Goal: Task Accomplishment & Management: Complete application form

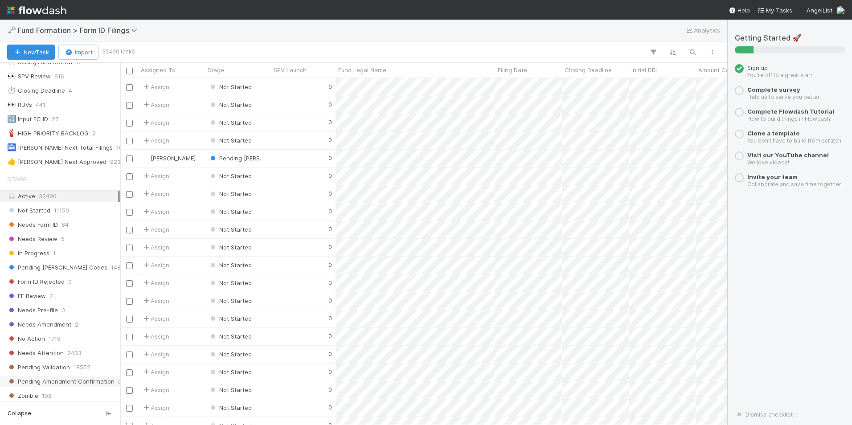
scroll to position [27, 0]
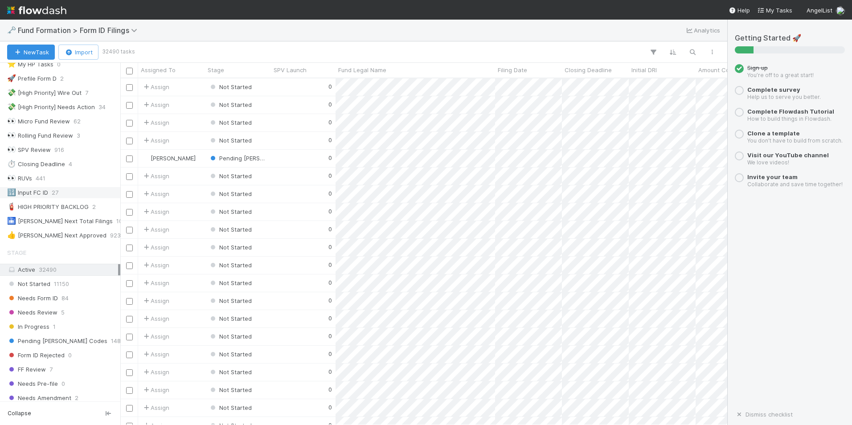
click at [69, 192] on div "🔢 Input FC ID 27" at bounding box center [62, 192] width 111 height 11
click at [276, 90] on div "0" at bounding box center [303, 86] width 65 height 17
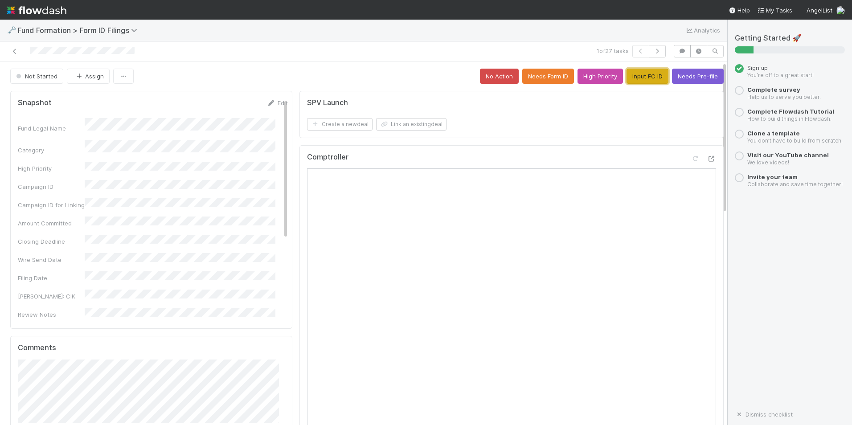
click at [626, 77] on button "Input FC ID" at bounding box center [647, 76] width 42 height 15
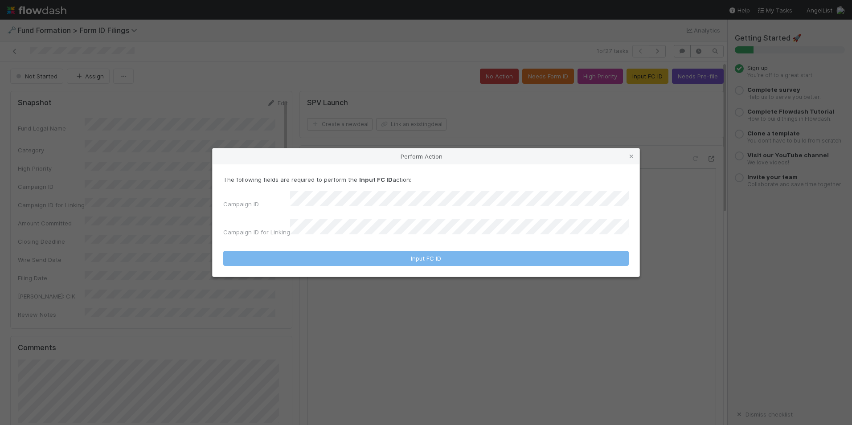
click at [425, 194] on div "The following fields are required to perform the Input FC ID action: Campaign I…" at bounding box center [425, 207] width 405 height 65
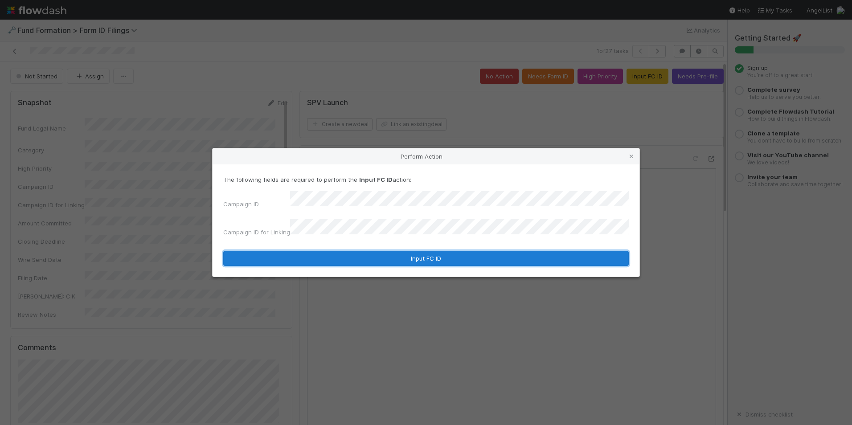
click at [426, 253] on button "Input FC ID" at bounding box center [425, 258] width 405 height 15
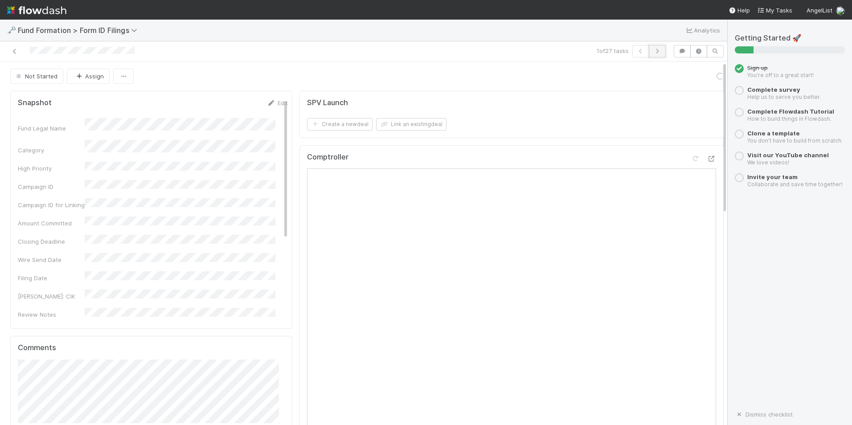
click at [648, 52] on button "button" at bounding box center [656, 51] width 17 height 12
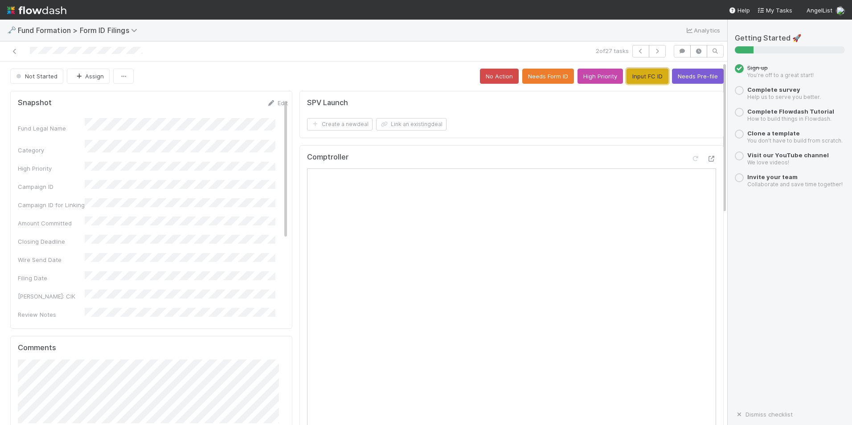
click at [648, 72] on button "Input FC ID" at bounding box center [647, 76] width 42 height 15
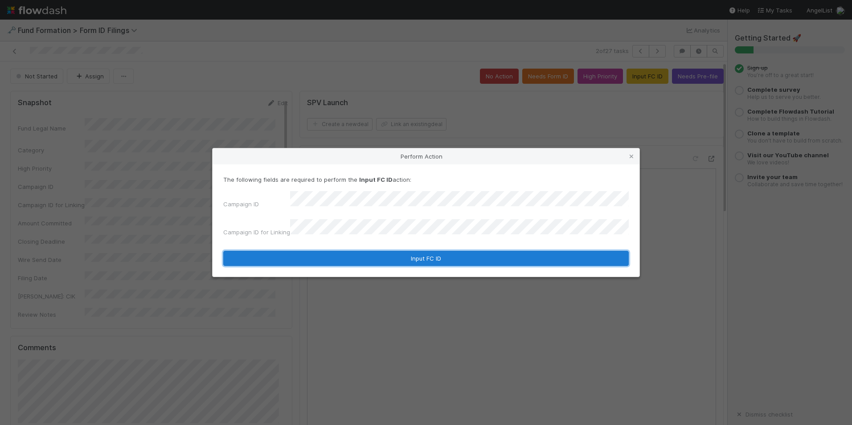
click at [415, 253] on button "Input FC ID" at bounding box center [425, 258] width 405 height 15
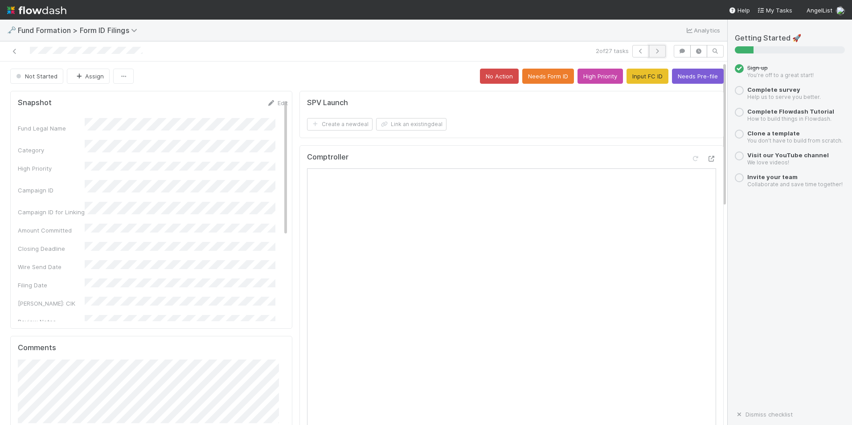
click at [648, 57] on button "button" at bounding box center [656, 51] width 17 height 12
click at [627, 75] on button "Input FC ID" at bounding box center [647, 76] width 42 height 15
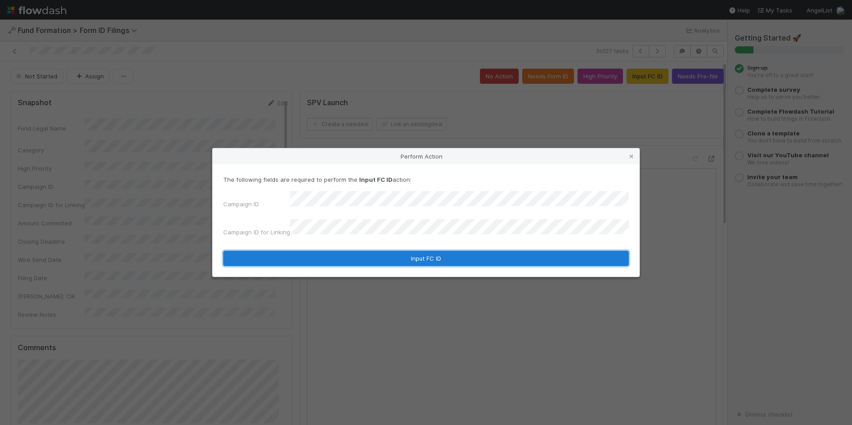
click at [419, 252] on button "Input FC ID" at bounding box center [425, 258] width 405 height 15
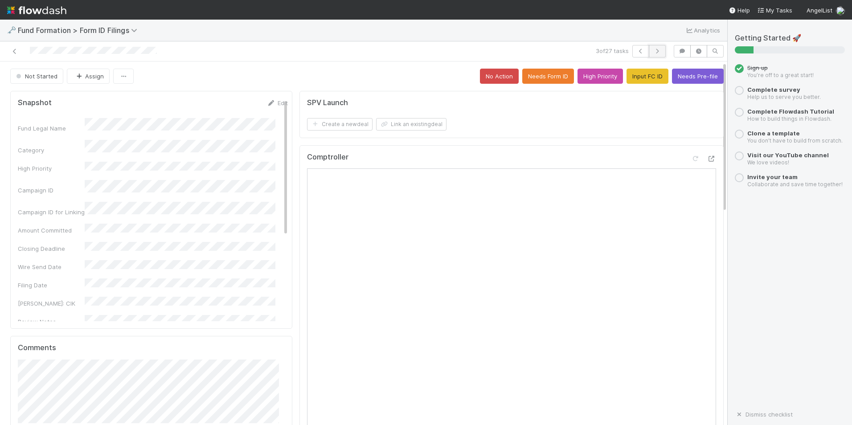
click at [648, 50] on button "button" at bounding box center [656, 51] width 17 height 12
click at [632, 81] on button "Input FC ID" at bounding box center [647, 76] width 42 height 15
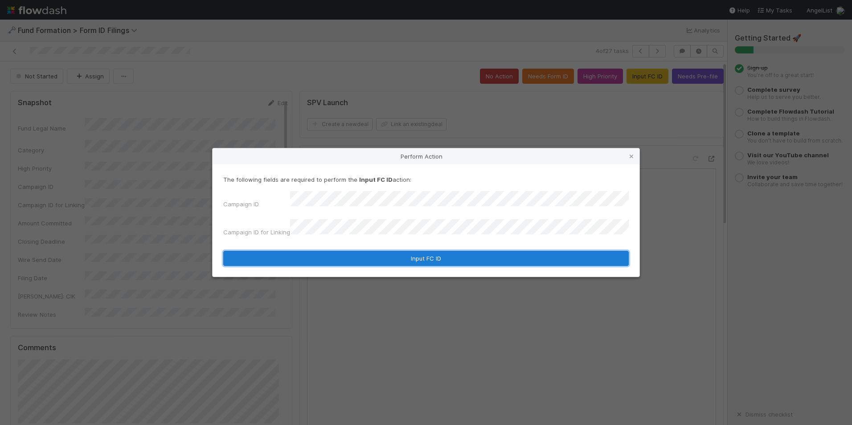
click at [435, 251] on button "Input FC ID" at bounding box center [425, 258] width 405 height 15
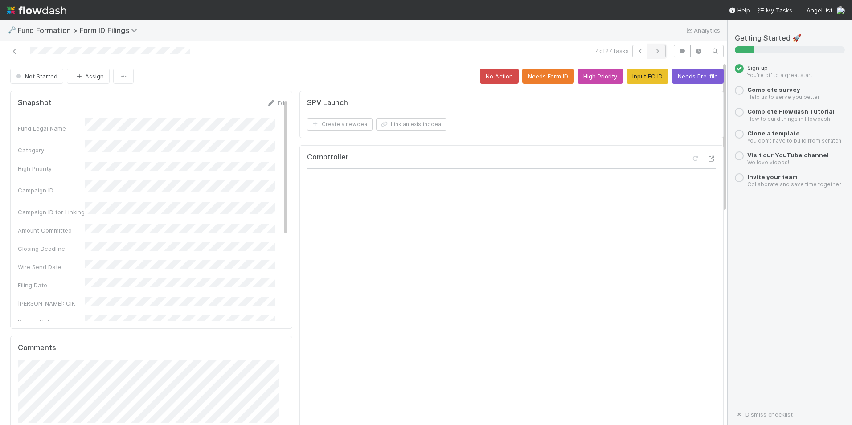
click at [648, 54] on button "button" at bounding box center [656, 51] width 17 height 12
click at [633, 78] on button "Input FC ID" at bounding box center [647, 76] width 42 height 15
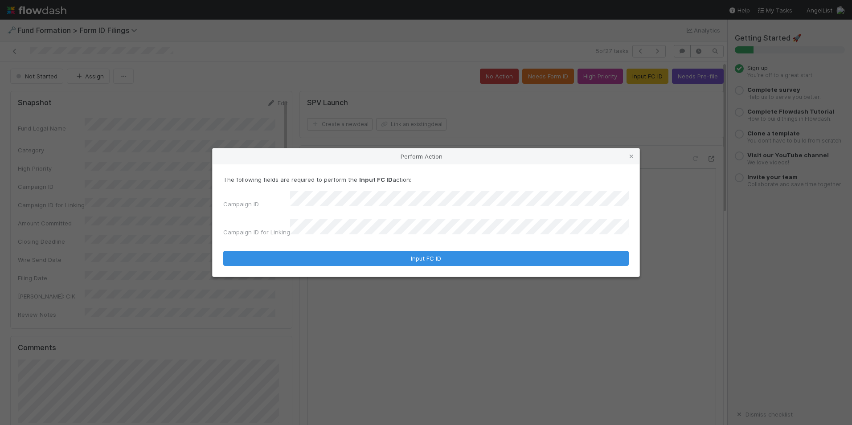
click at [453, 235] on form "The following fields are required to perform the Input FC ID action: Campaign I…" at bounding box center [425, 220] width 405 height 91
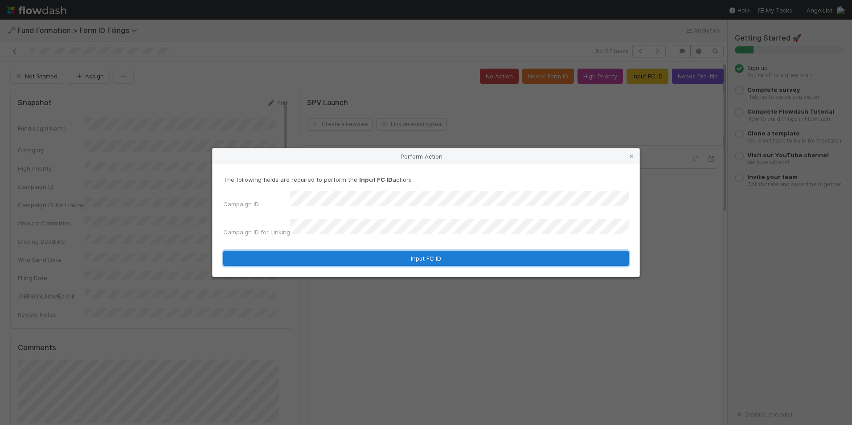
click at [456, 251] on button "Input FC ID" at bounding box center [425, 258] width 405 height 15
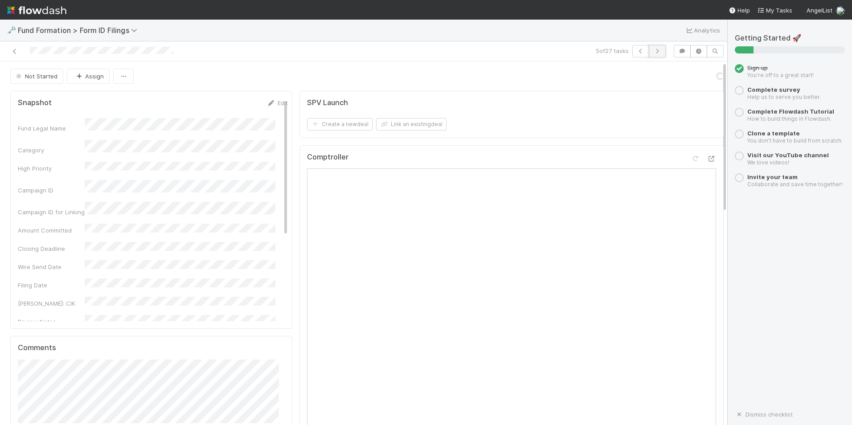
click at [655, 50] on button "button" at bounding box center [656, 51] width 17 height 12
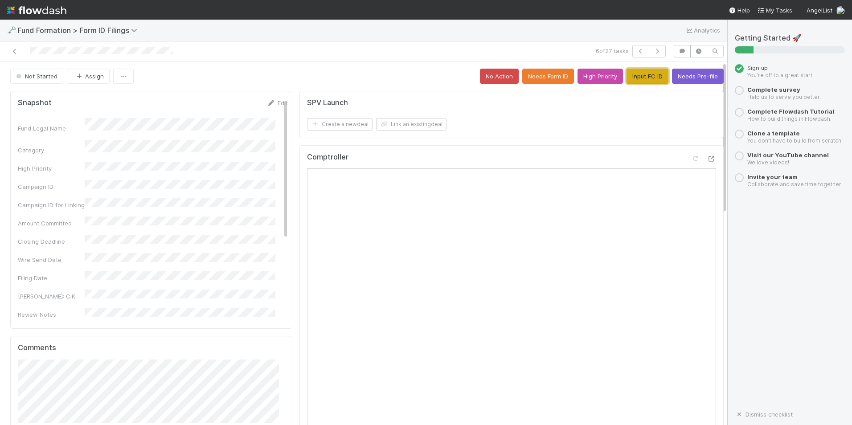
click at [626, 77] on button "Input FC ID" at bounding box center [647, 76] width 42 height 15
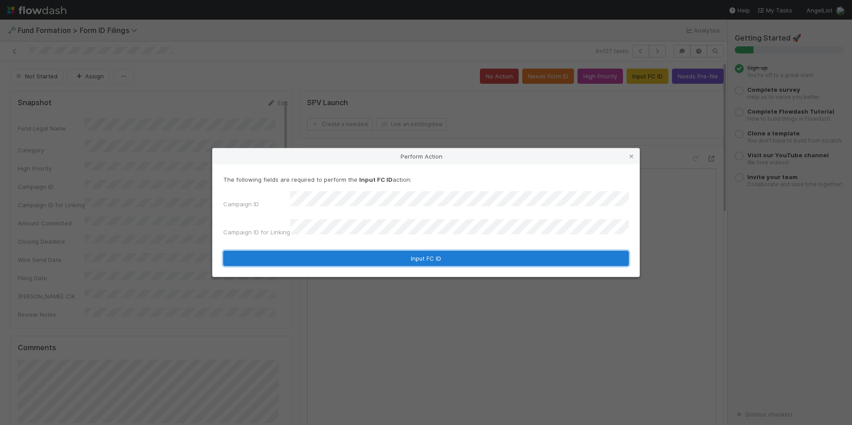
click at [460, 256] on button "Input FC ID" at bounding box center [425, 258] width 405 height 15
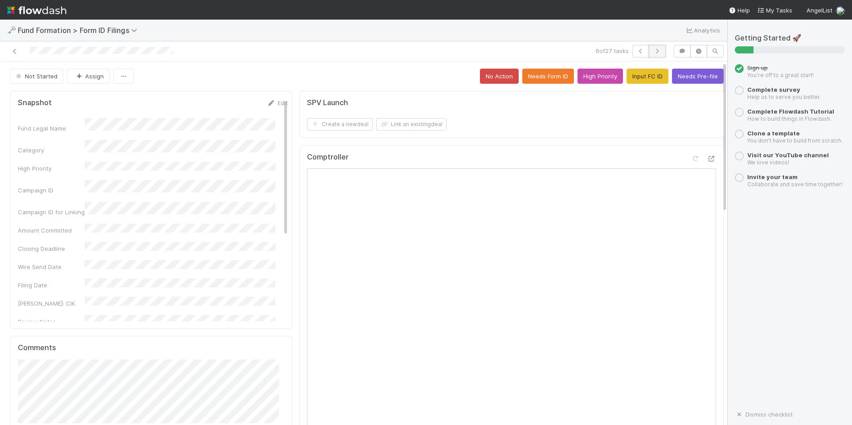
click at [651, 47] on button "button" at bounding box center [656, 51] width 17 height 12
click at [632, 76] on button "Input FC ID" at bounding box center [647, 76] width 42 height 15
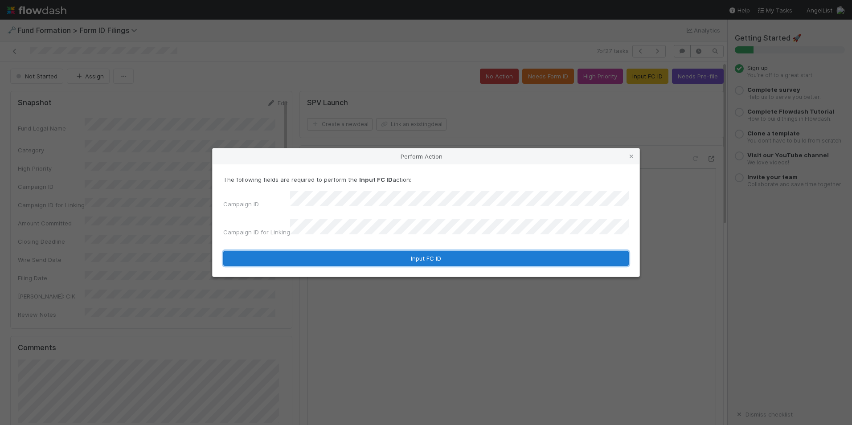
click at [447, 251] on button "Input FC ID" at bounding box center [425, 258] width 405 height 15
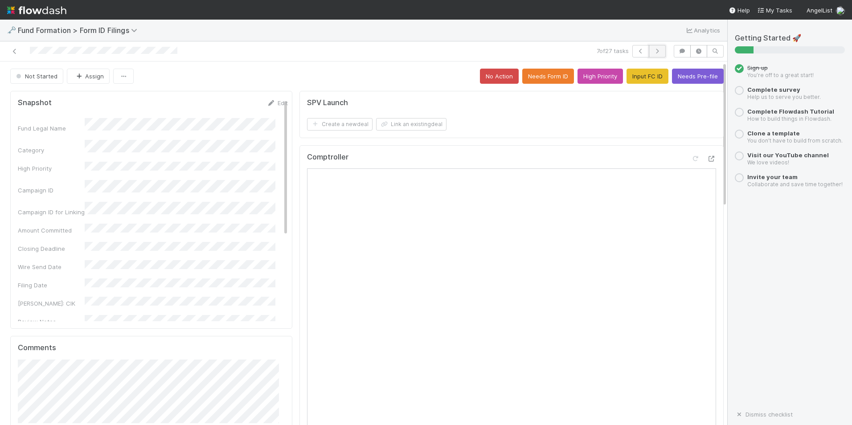
click at [652, 52] on icon "button" at bounding box center [656, 51] width 9 height 5
click at [641, 70] on button "Input FC ID" at bounding box center [647, 76] width 42 height 15
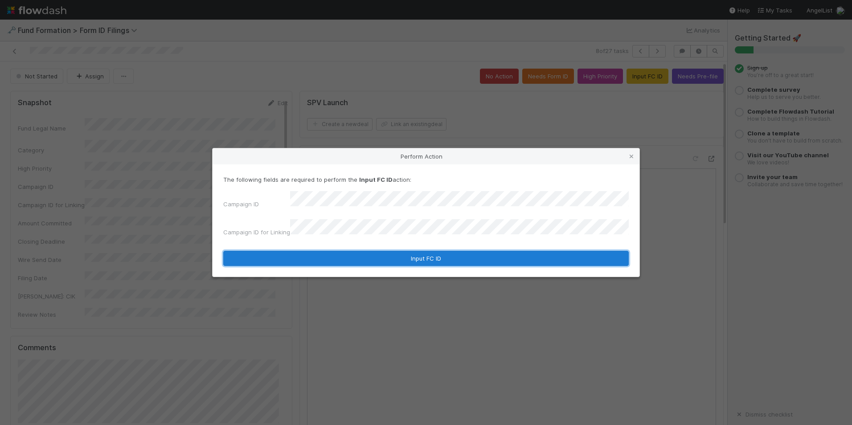
click at [415, 254] on button "Input FC ID" at bounding box center [425, 258] width 405 height 15
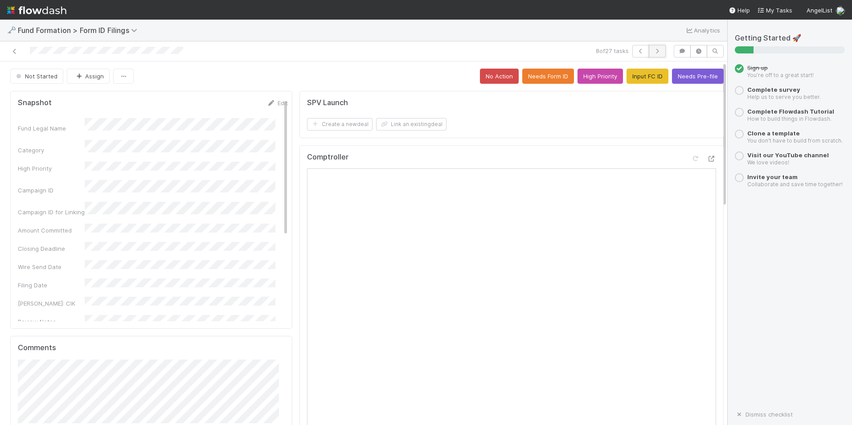
click at [656, 53] on button "button" at bounding box center [656, 51] width 17 height 12
click at [644, 73] on button "Input FC ID" at bounding box center [647, 76] width 42 height 15
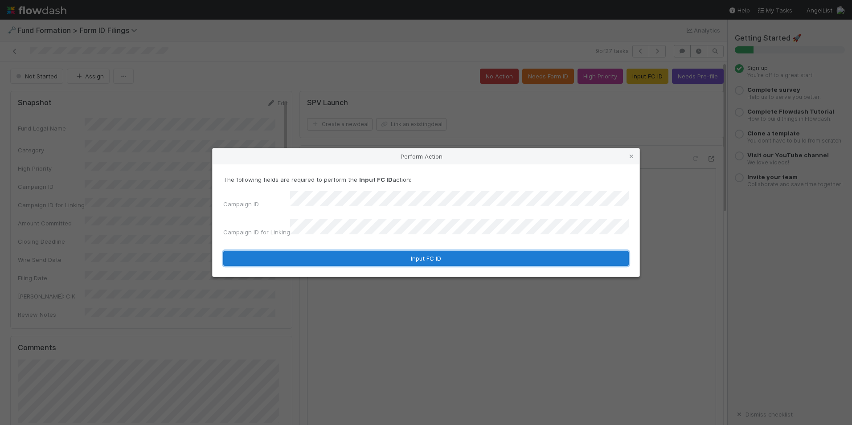
click at [430, 256] on button "Input FC ID" at bounding box center [425, 258] width 405 height 15
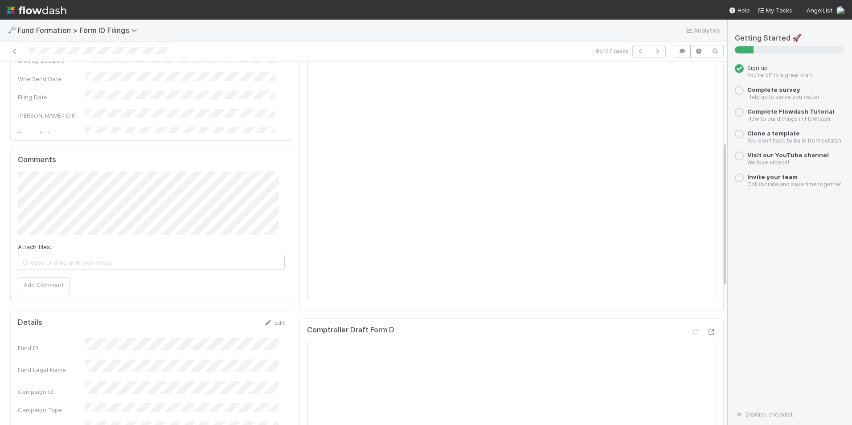
scroll to position [178, 0]
click at [652, 45] on div "9 of 27 tasks" at bounding box center [363, 51] width 727 height 20
click at [652, 45] on button "button" at bounding box center [656, 51] width 17 height 12
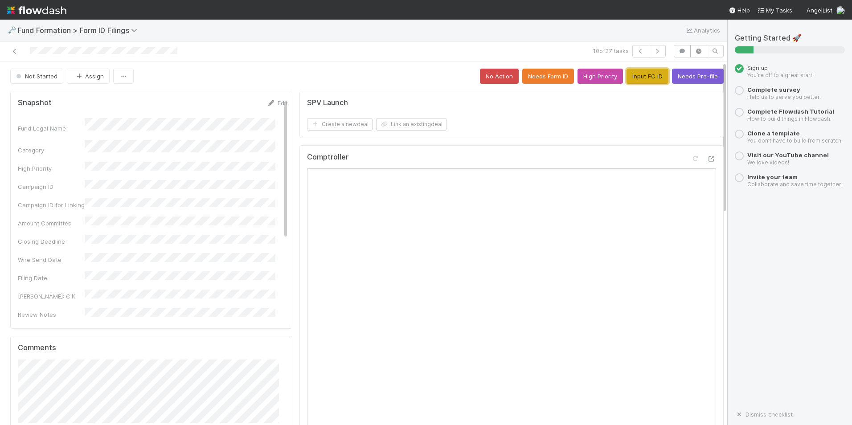
click at [626, 81] on button "Input FC ID" at bounding box center [647, 76] width 42 height 15
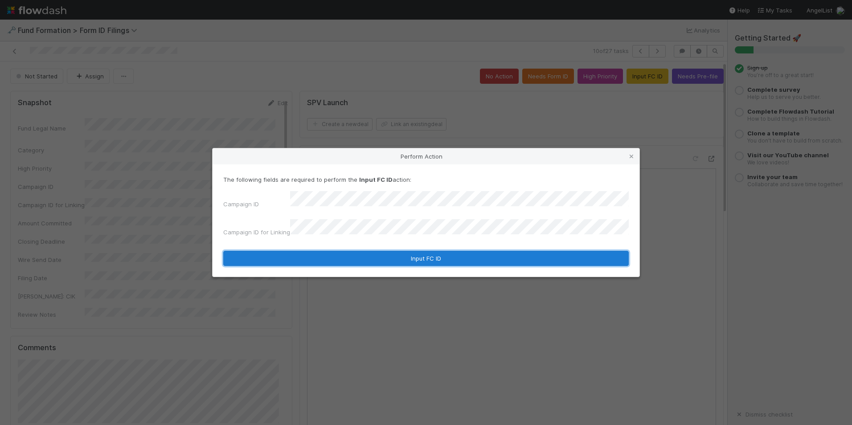
click at [471, 252] on button "Input FC ID" at bounding box center [425, 258] width 405 height 15
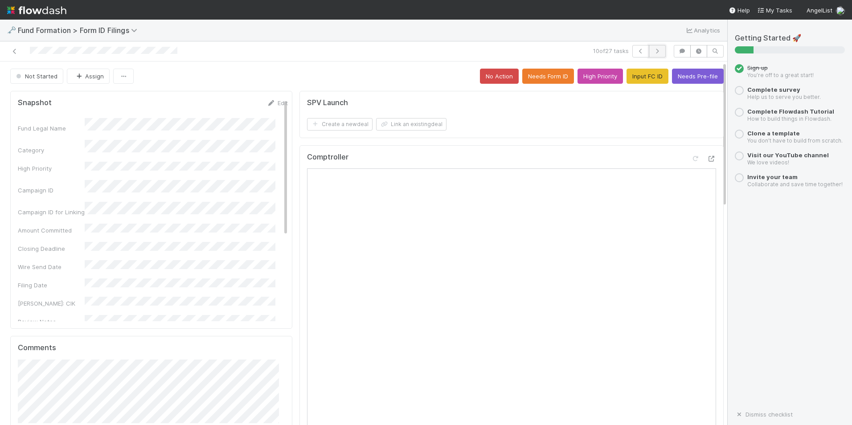
click at [652, 53] on icon "button" at bounding box center [656, 51] width 9 height 5
click at [636, 77] on button "Input FC ID" at bounding box center [647, 76] width 42 height 15
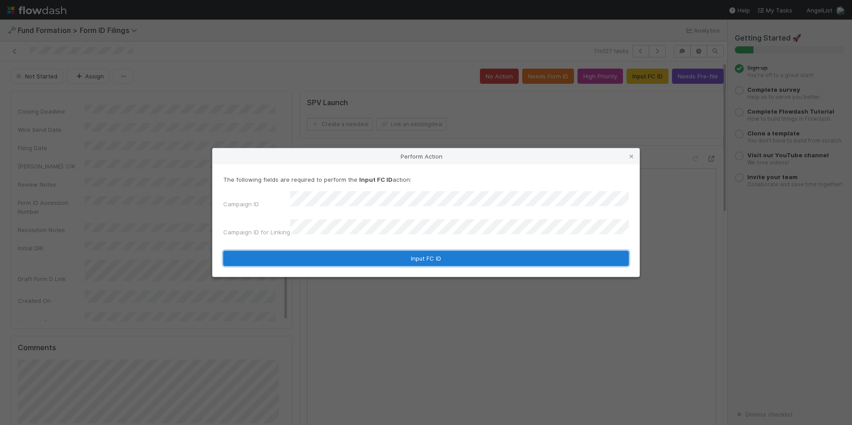
click at [423, 255] on button "Input FC ID" at bounding box center [425, 258] width 405 height 15
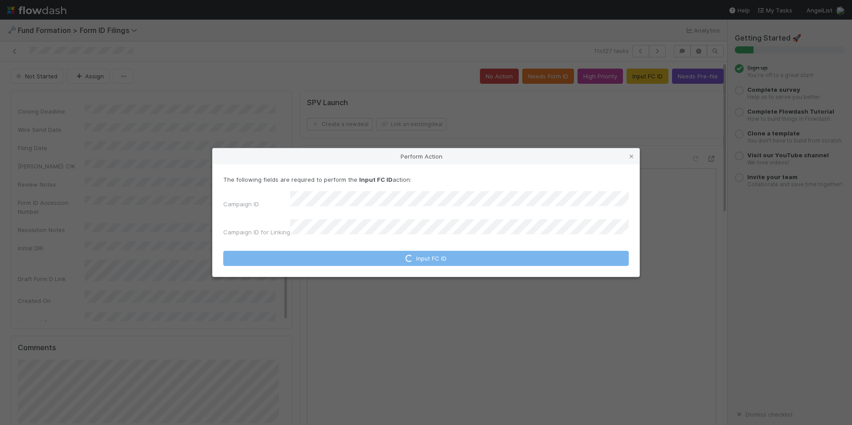
scroll to position [137, 0]
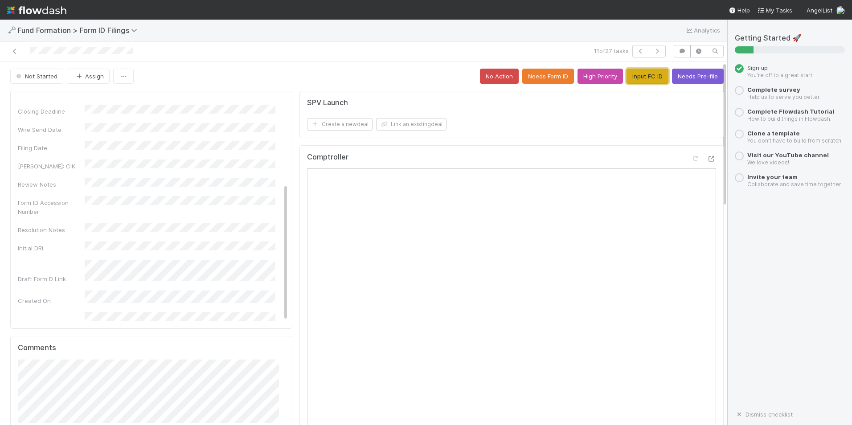
click at [645, 76] on button "Input FC ID" at bounding box center [647, 76] width 42 height 15
click at [630, 74] on button "Input FC ID" at bounding box center [647, 76] width 42 height 15
click at [650, 47] on button "button" at bounding box center [656, 51] width 17 height 12
click at [639, 69] on button "Input FC ID" at bounding box center [647, 76] width 42 height 15
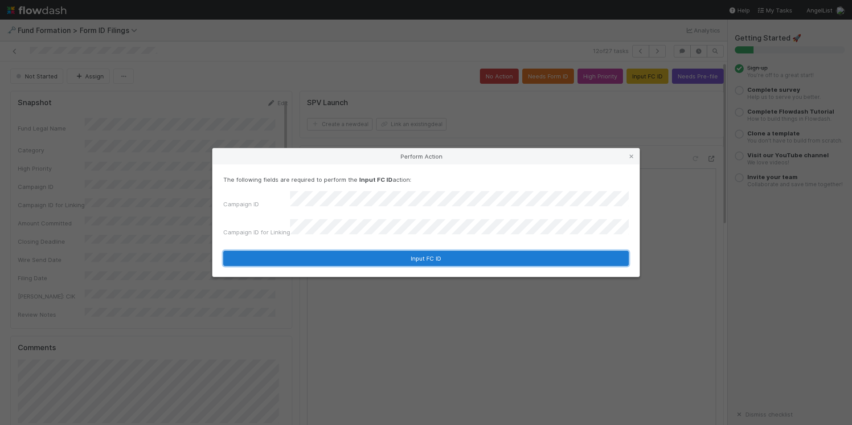
click at [443, 251] on button "Input FC ID" at bounding box center [425, 258] width 405 height 15
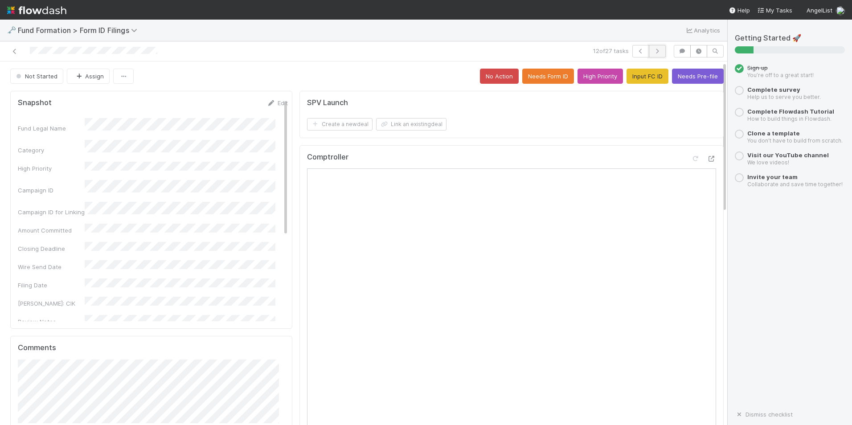
click at [652, 53] on icon "button" at bounding box center [656, 51] width 9 height 5
click at [633, 80] on button "Input FC ID" at bounding box center [647, 76] width 42 height 15
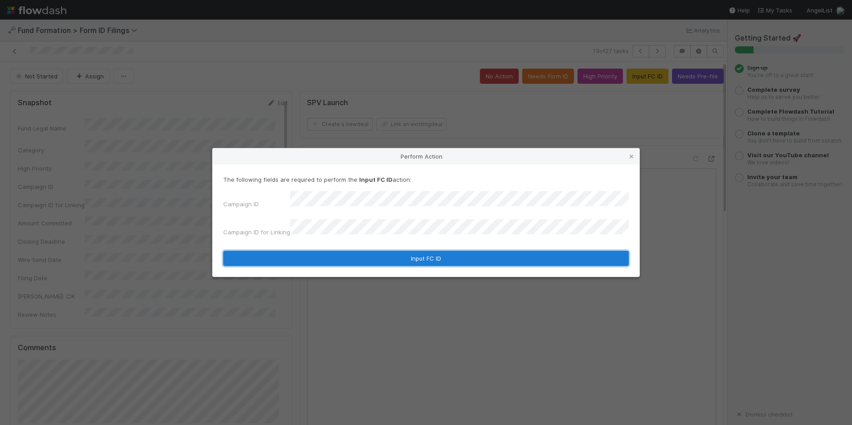
click at [464, 255] on button "Input FC ID" at bounding box center [425, 258] width 405 height 15
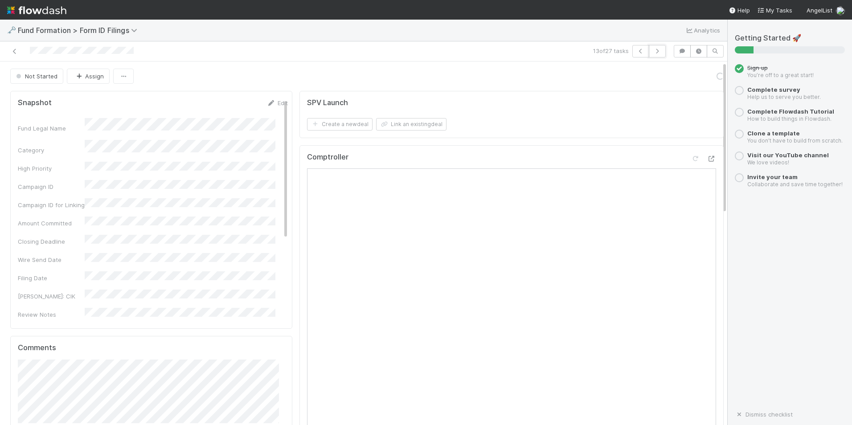
click at [652, 52] on icon "button" at bounding box center [656, 51] width 9 height 5
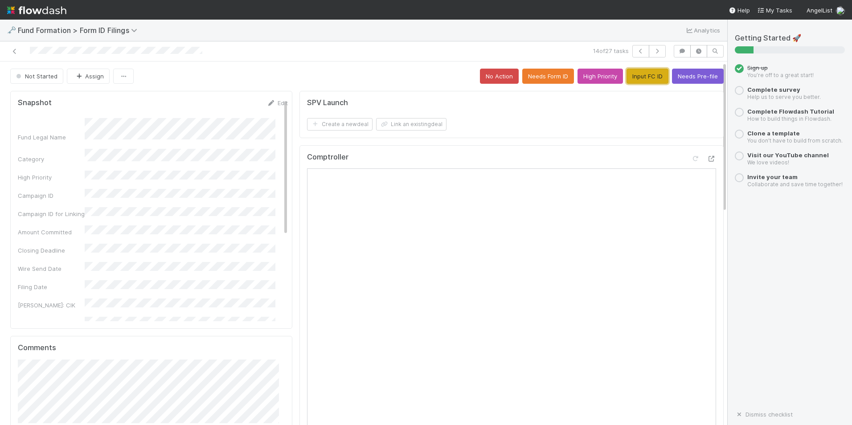
click at [636, 78] on button "Input FC ID" at bounding box center [647, 76] width 42 height 15
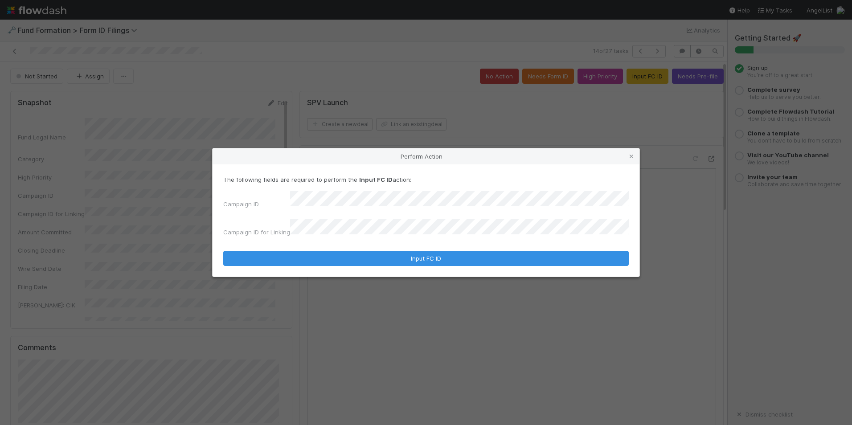
click at [454, 262] on div "The following fields are required to perform the Input FC ID action: Campaign I…" at bounding box center [425, 220] width 427 height 112
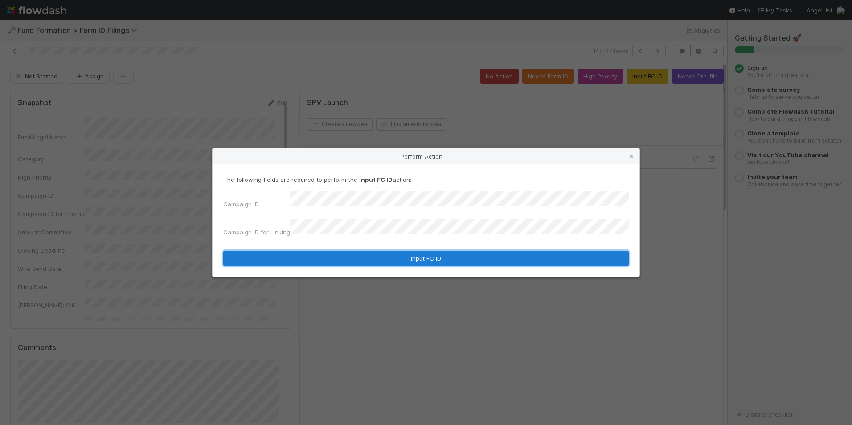
click at [457, 253] on button "Input FC ID" at bounding box center [425, 258] width 405 height 15
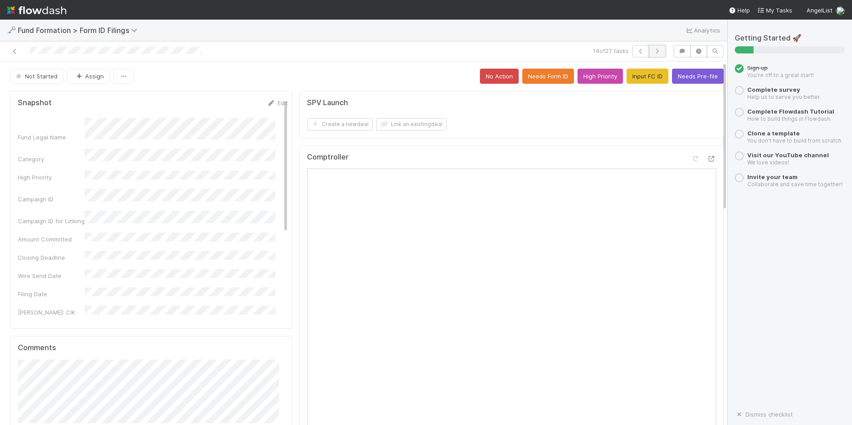
click at [656, 53] on button "button" at bounding box center [656, 51] width 17 height 12
click at [626, 73] on button "Input FC ID" at bounding box center [647, 76] width 42 height 15
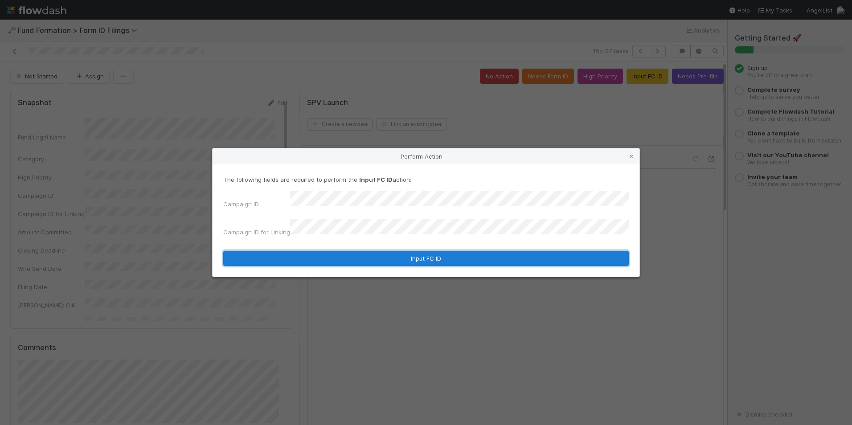
click at [436, 251] on button "Input FC ID" at bounding box center [425, 258] width 405 height 15
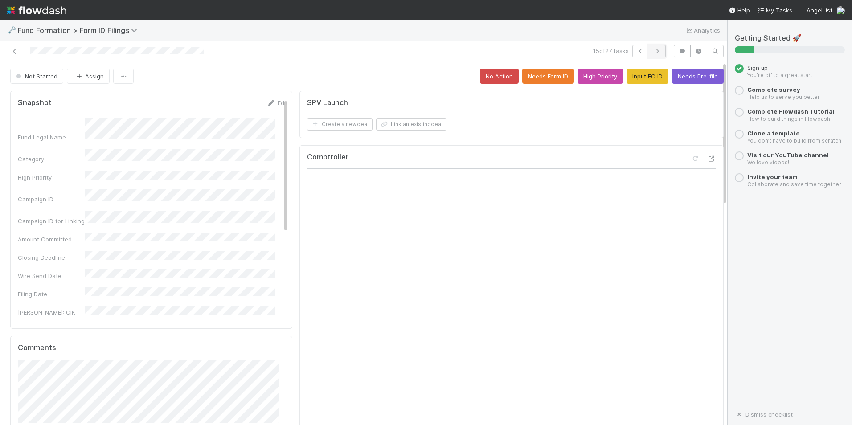
click at [651, 54] on button "button" at bounding box center [656, 51] width 17 height 12
click at [626, 81] on button "Input FC ID" at bounding box center [647, 76] width 42 height 15
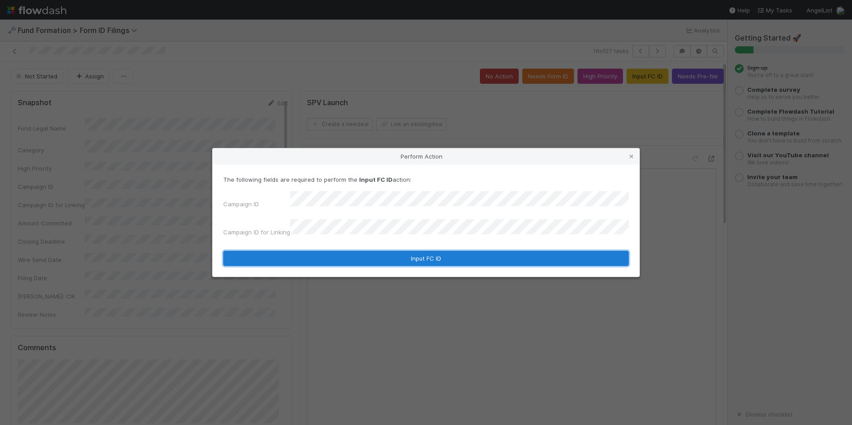
click at [458, 251] on button "Input FC ID" at bounding box center [425, 258] width 405 height 15
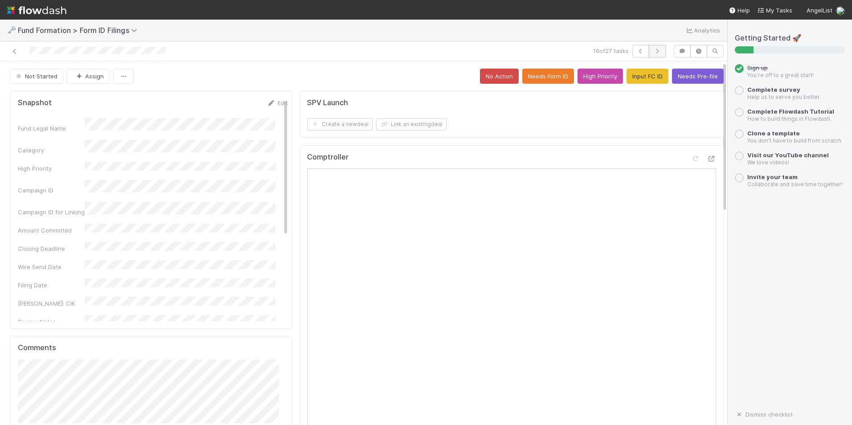
click at [648, 54] on button "button" at bounding box center [656, 51] width 17 height 12
click at [626, 81] on button "Input FC ID" at bounding box center [647, 76] width 42 height 15
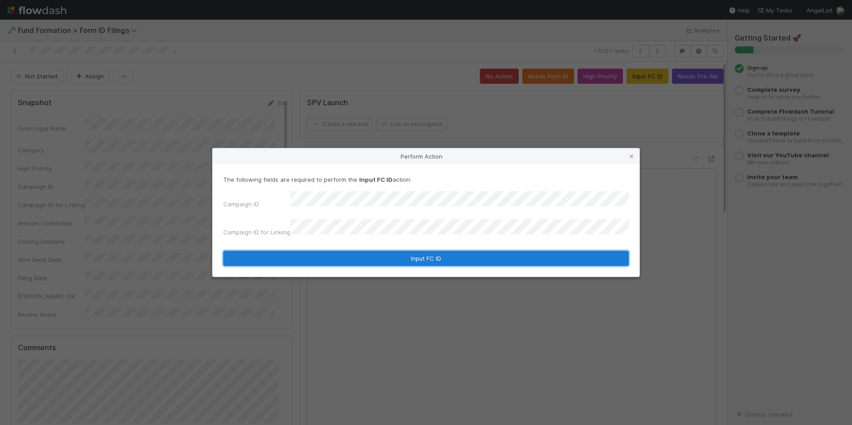
click at [521, 251] on button "Input FC ID" at bounding box center [425, 258] width 405 height 15
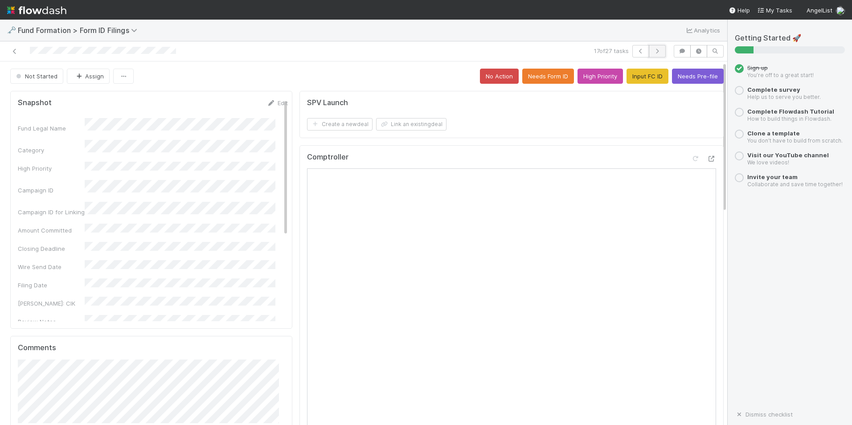
click at [651, 47] on button "button" at bounding box center [656, 51] width 17 height 12
click at [635, 77] on button "Input FC ID" at bounding box center [647, 76] width 42 height 15
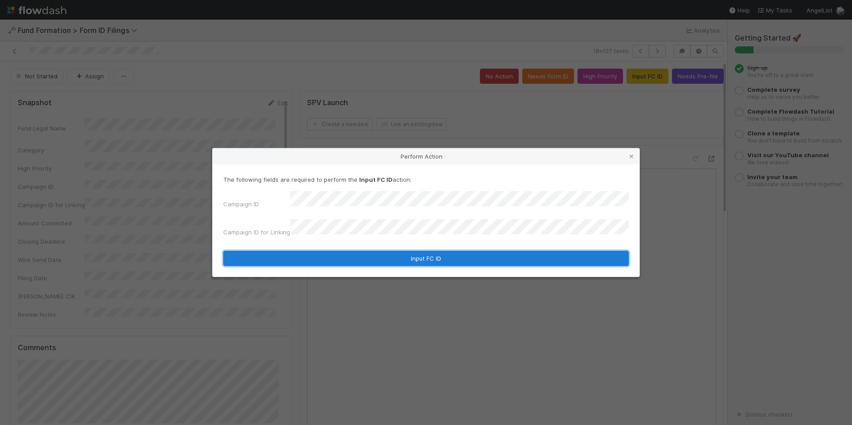
click at [419, 252] on button "Input FC ID" at bounding box center [425, 258] width 405 height 15
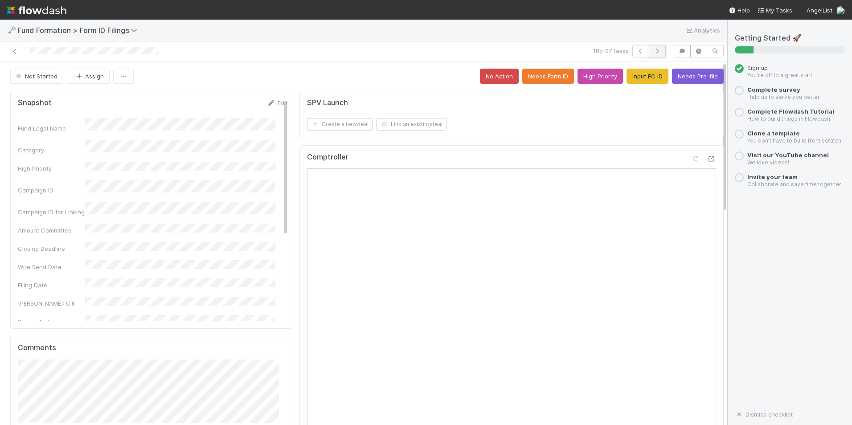
click at [656, 54] on button "button" at bounding box center [656, 51] width 17 height 12
click at [626, 74] on button "Input FC ID" at bounding box center [647, 76] width 42 height 15
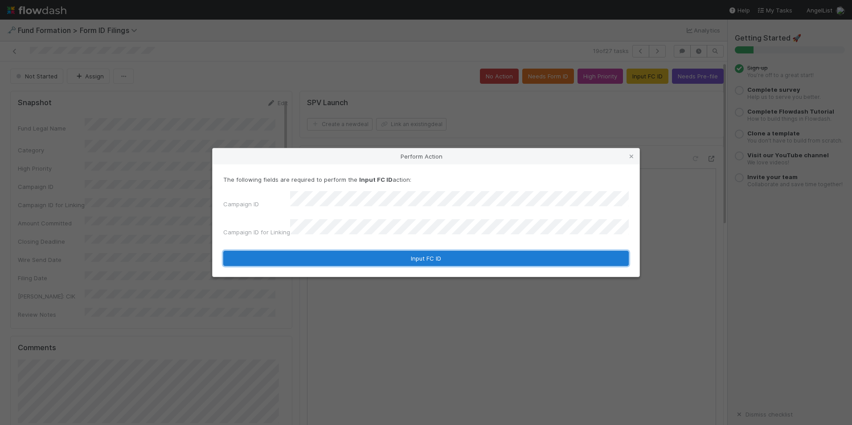
click at [435, 253] on button "Input FC ID" at bounding box center [425, 258] width 405 height 15
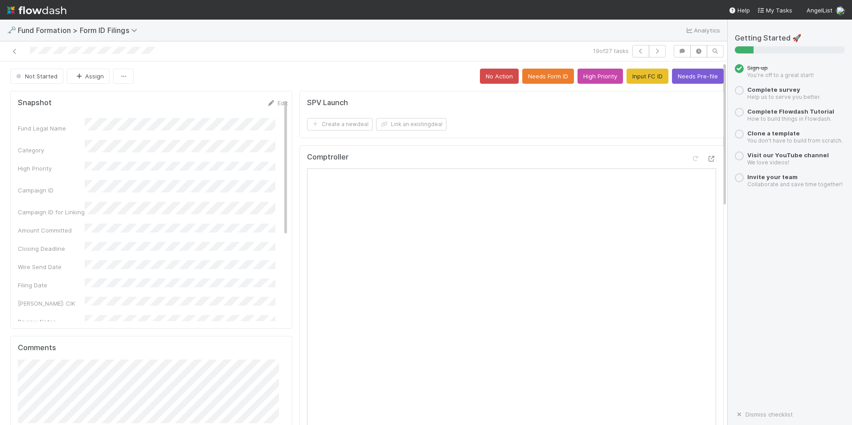
scroll to position [45, 0]
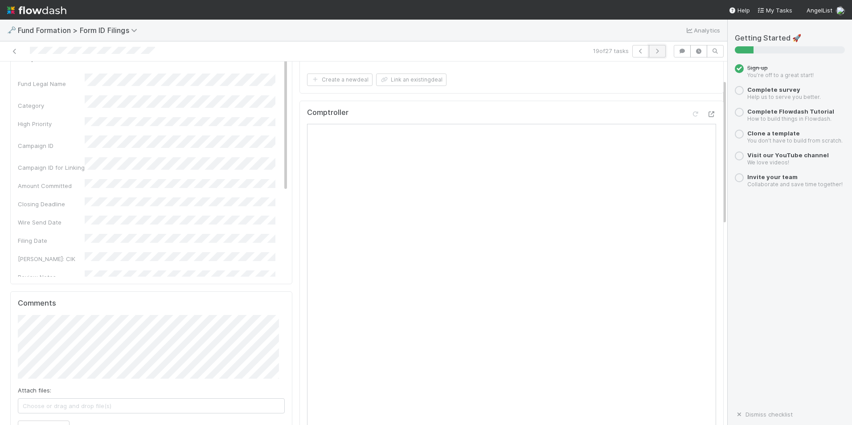
click at [648, 55] on button "button" at bounding box center [656, 51] width 17 height 12
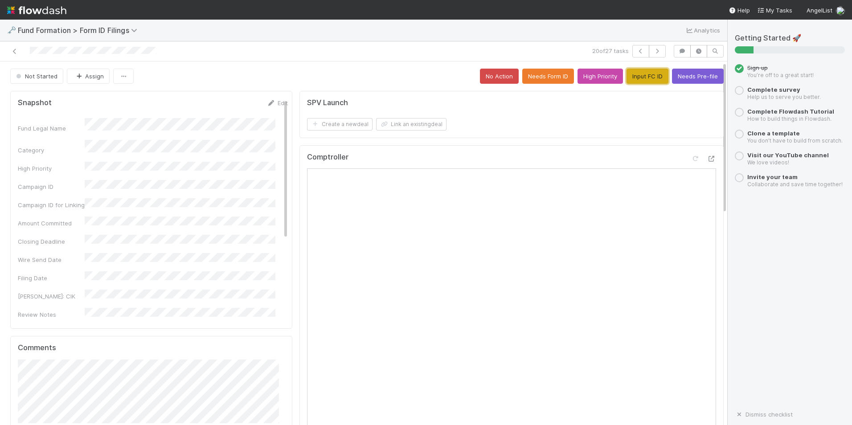
click at [638, 77] on button "Input FC ID" at bounding box center [647, 76] width 42 height 15
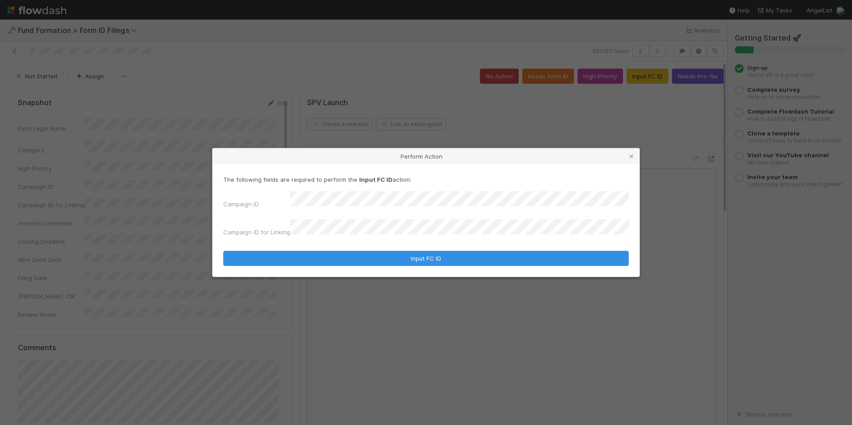
click at [448, 263] on div "The following fields are required to perform the Input FC ID action: Campaign I…" at bounding box center [425, 220] width 427 height 112
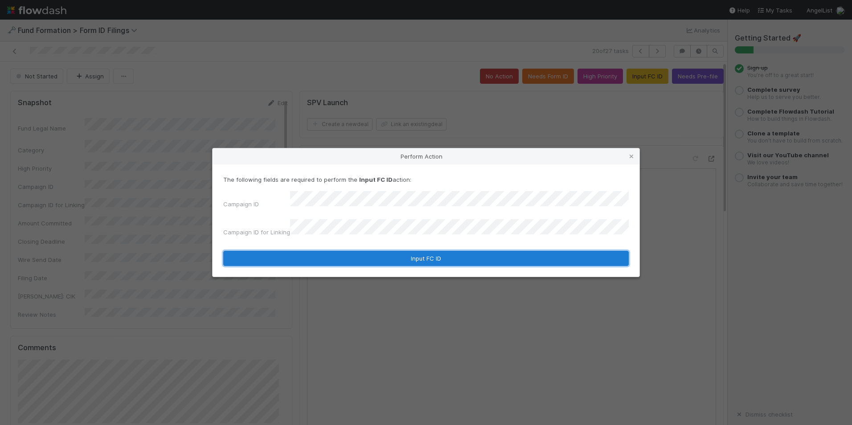
click at [447, 253] on button "Input FC ID" at bounding box center [425, 258] width 405 height 15
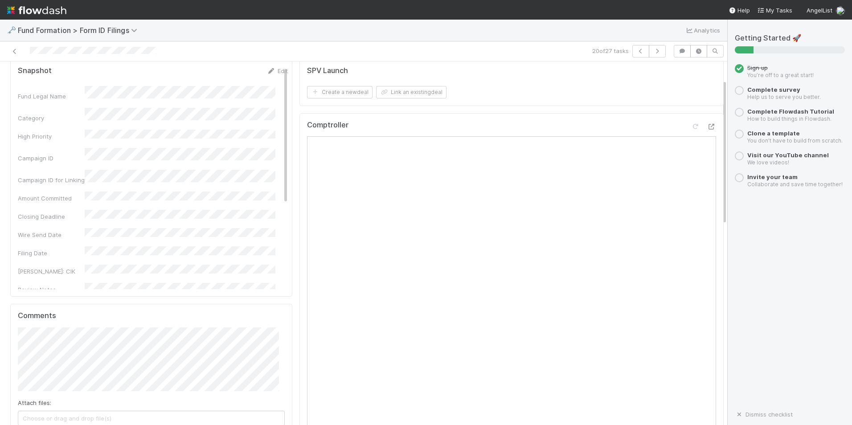
scroll to position [45, 0]
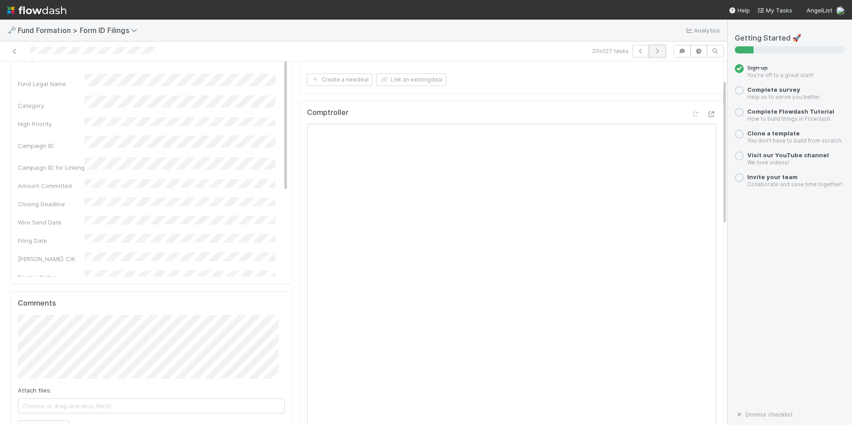
click at [652, 53] on icon "button" at bounding box center [656, 51] width 9 height 5
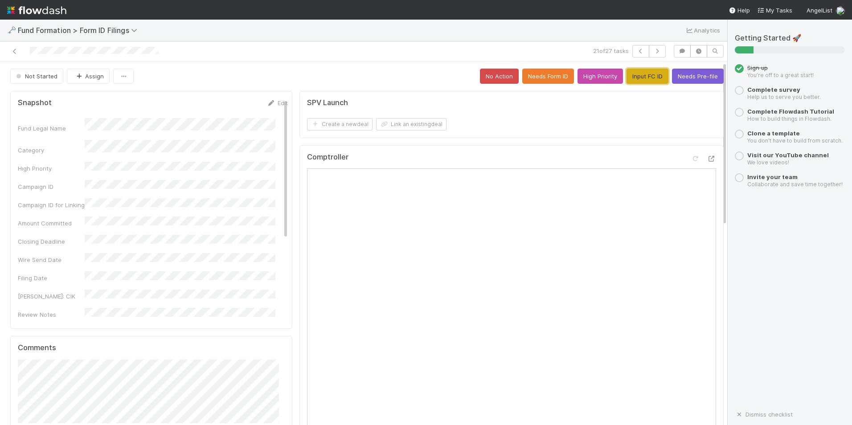
click at [626, 77] on button "Input FC ID" at bounding box center [647, 76] width 42 height 15
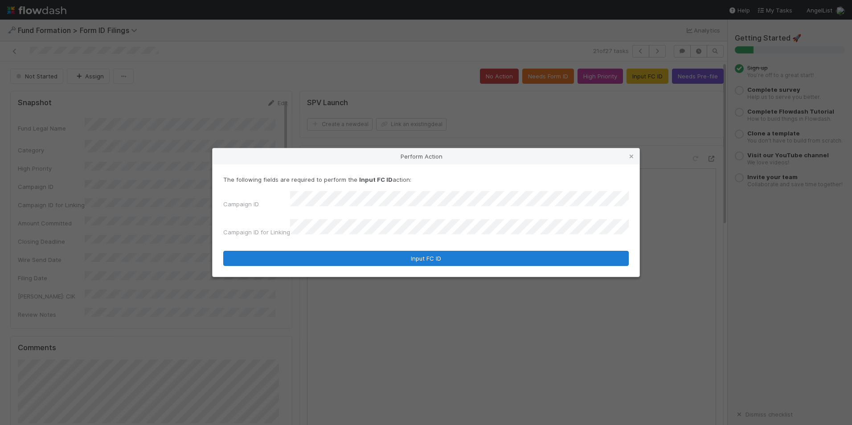
click at [406, 244] on form "The following fields are required to perform the Input FC ID action: Campaign I…" at bounding box center [425, 220] width 405 height 91
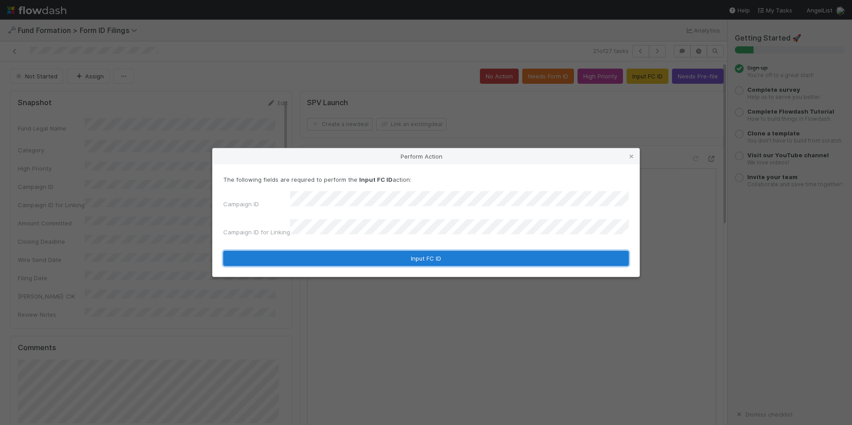
click at [411, 258] on button "Input FC ID" at bounding box center [425, 258] width 405 height 15
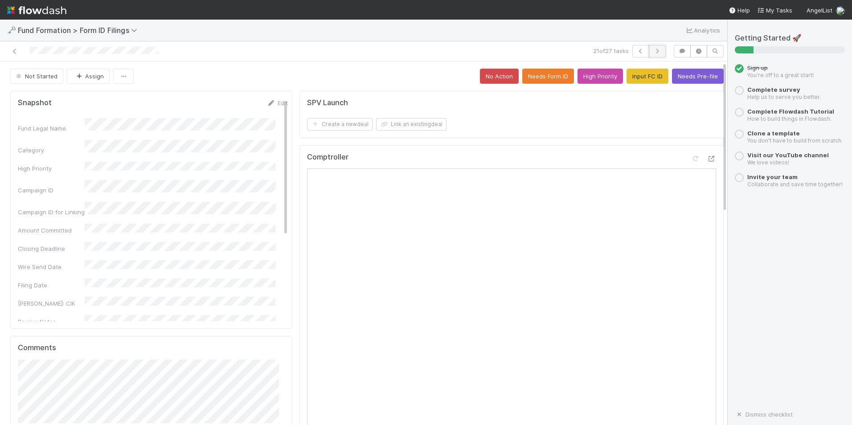
click at [652, 53] on icon "button" at bounding box center [656, 51] width 9 height 5
click at [638, 73] on button "Input FC ID" at bounding box center [647, 76] width 42 height 15
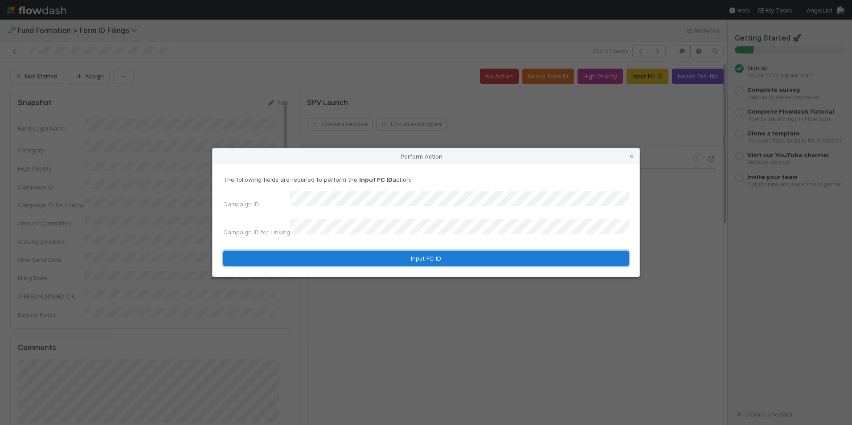
click at [466, 253] on button "Input FC ID" at bounding box center [425, 258] width 405 height 15
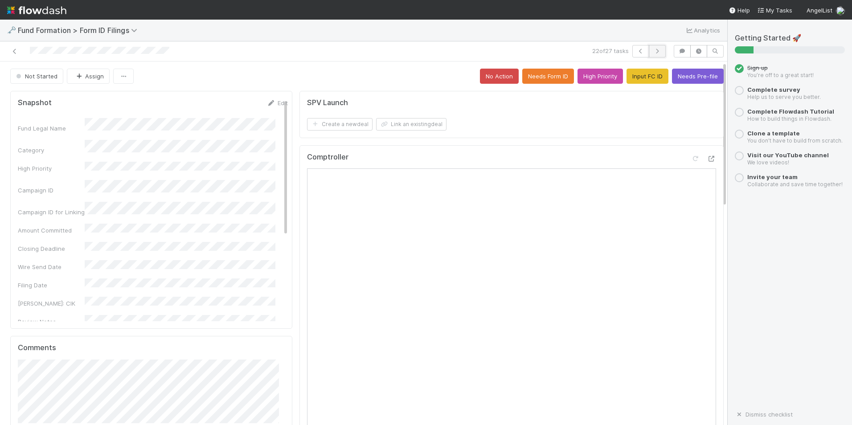
click at [652, 52] on icon "button" at bounding box center [656, 51] width 9 height 5
click at [656, 81] on div "No Action Needs Form ID High Priority Input FC ID Needs Pre-file" at bounding box center [602, 76] width 244 height 15
click at [649, 78] on button "Input FC ID" at bounding box center [647, 76] width 42 height 15
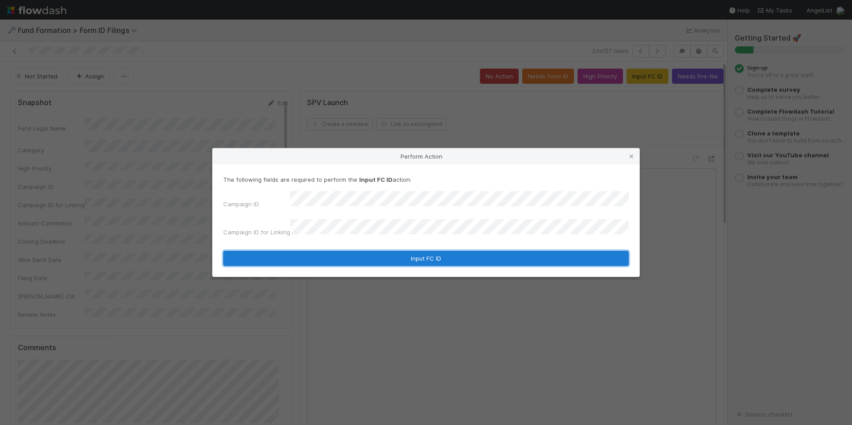
click at [467, 255] on button "Input FC ID" at bounding box center [425, 258] width 405 height 15
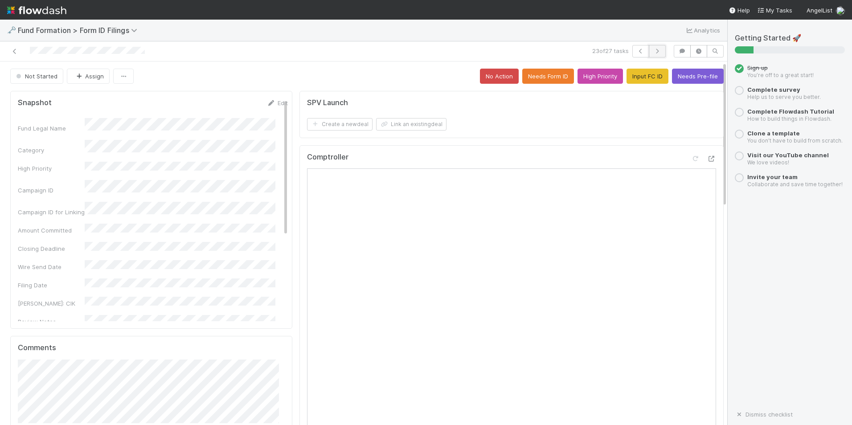
click at [652, 51] on icon "button" at bounding box center [656, 51] width 9 height 5
click at [632, 77] on button "Input FC ID" at bounding box center [647, 76] width 42 height 15
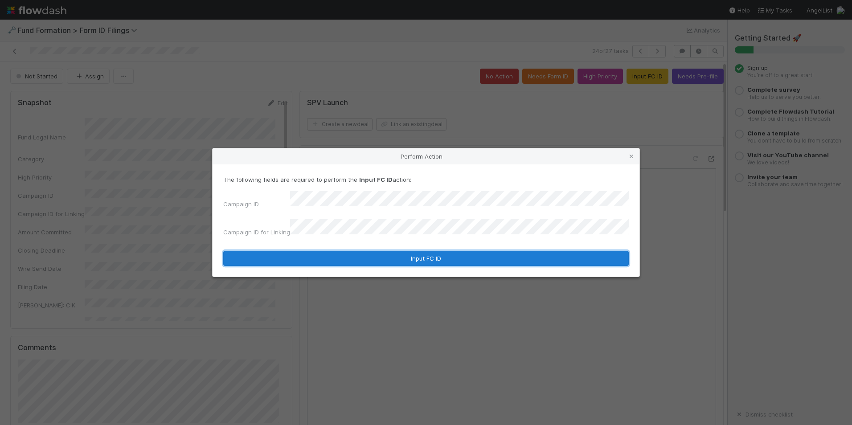
click at [446, 253] on button "Input FC ID" at bounding box center [425, 258] width 405 height 15
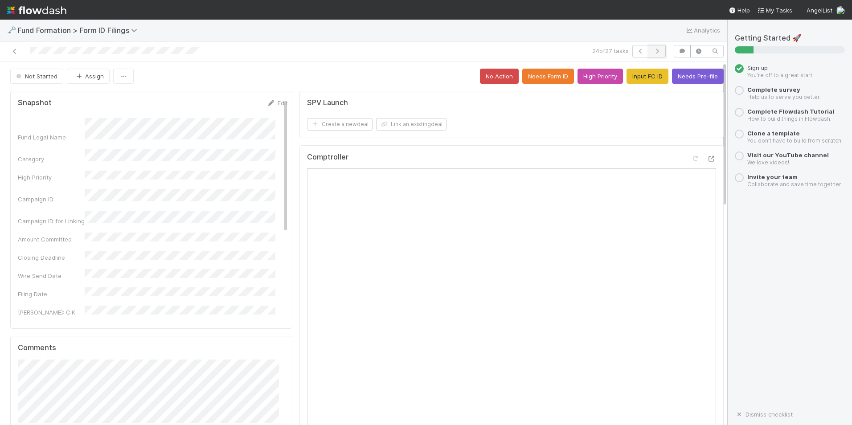
click at [652, 50] on icon "button" at bounding box center [656, 51] width 9 height 5
click at [648, 50] on button "button" at bounding box center [656, 51] width 17 height 12
click at [632, 54] on button "button" at bounding box center [640, 51] width 17 height 12
click at [632, 79] on button "Input FC ID" at bounding box center [647, 76] width 42 height 15
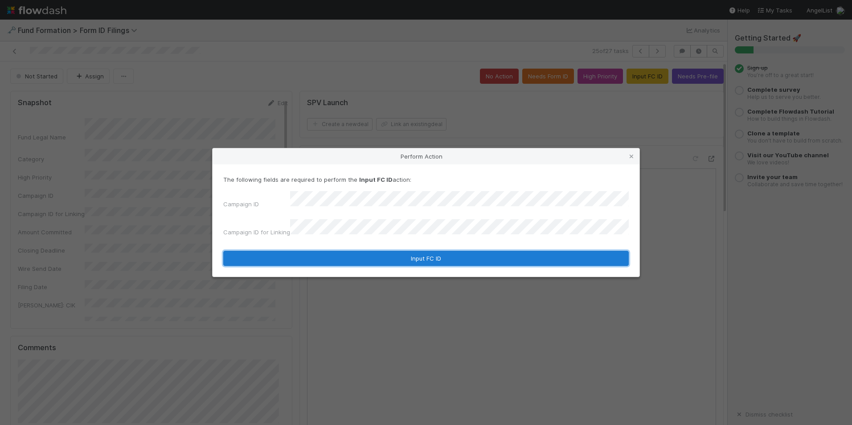
click at [413, 259] on button "Input FC ID" at bounding box center [425, 258] width 405 height 15
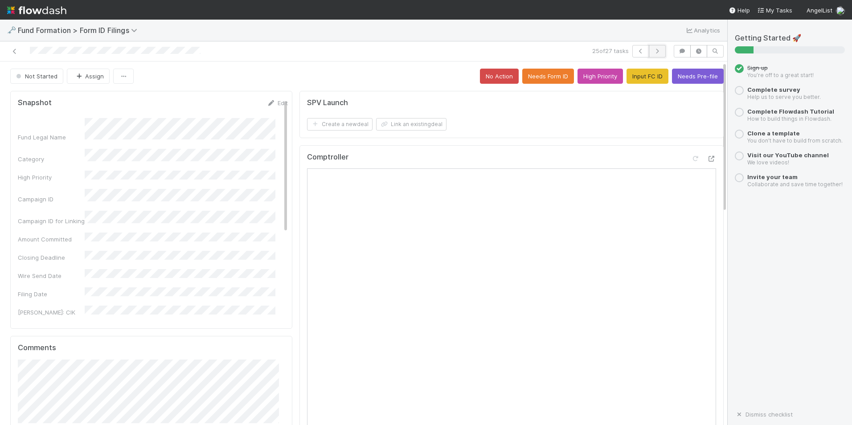
click at [648, 47] on button "button" at bounding box center [656, 51] width 17 height 12
click at [632, 83] on button "Input FC ID" at bounding box center [647, 76] width 42 height 15
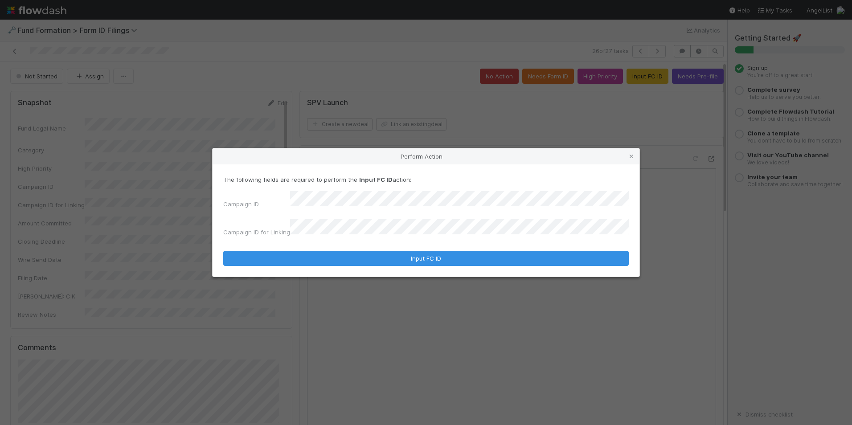
click at [487, 262] on div "The following fields are required to perform the Input FC ID action: Campaign I…" at bounding box center [425, 220] width 427 height 112
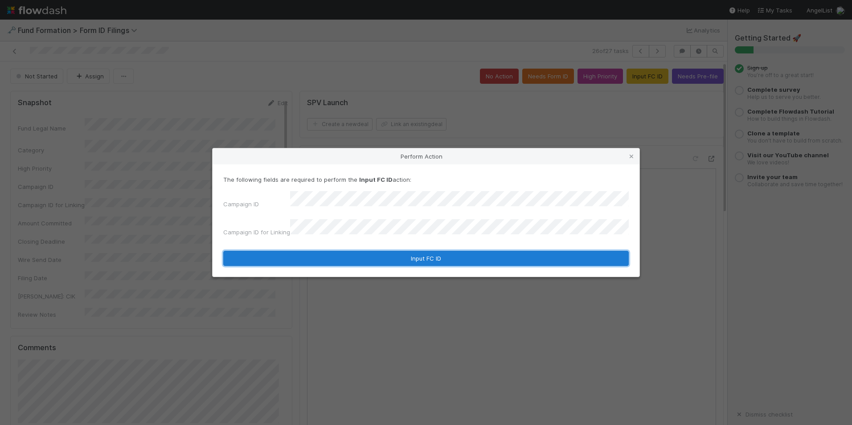
click at [487, 253] on button "Input FC ID" at bounding box center [425, 258] width 405 height 15
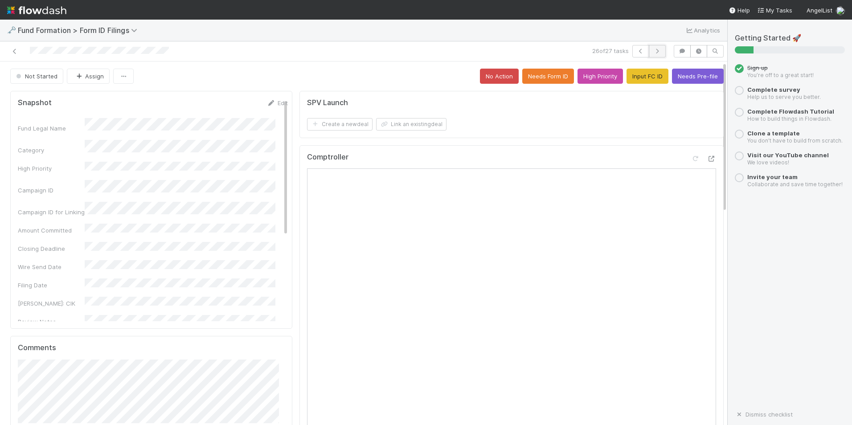
click at [656, 55] on button "button" at bounding box center [656, 51] width 17 height 12
click at [636, 77] on button "Input FC ID" at bounding box center [647, 76] width 42 height 15
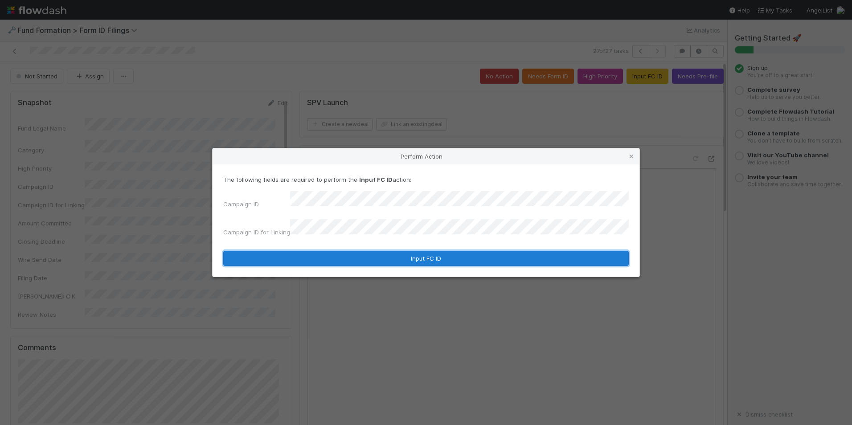
click at [461, 251] on button "Input FC ID" at bounding box center [425, 258] width 405 height 15
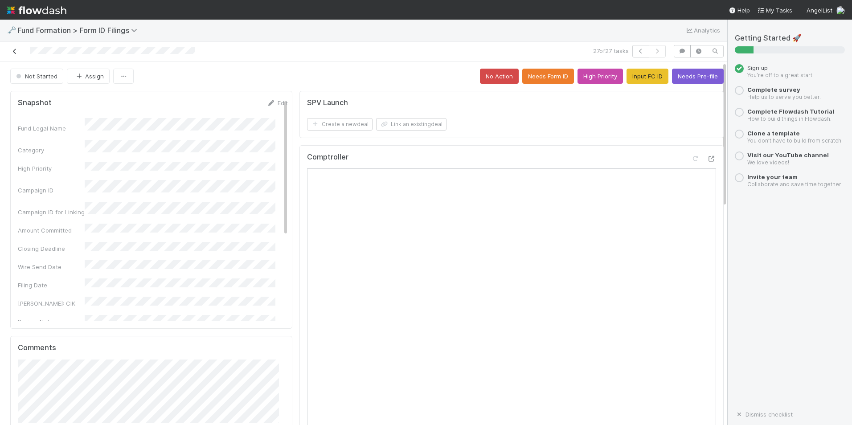
click at [14, 49] on icon at bounding box center [14, 52] width 9 height 6
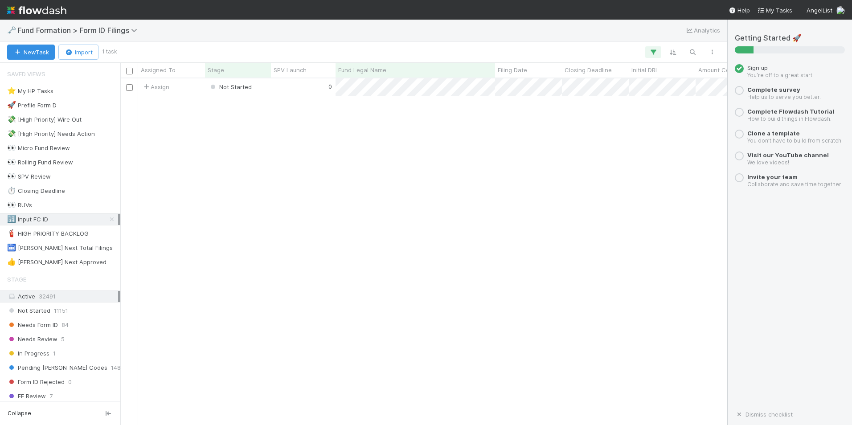
scroll to position [340, 600]
click at [323, 86] on div "0" at bounding box center [303, 86] width 65 height 17
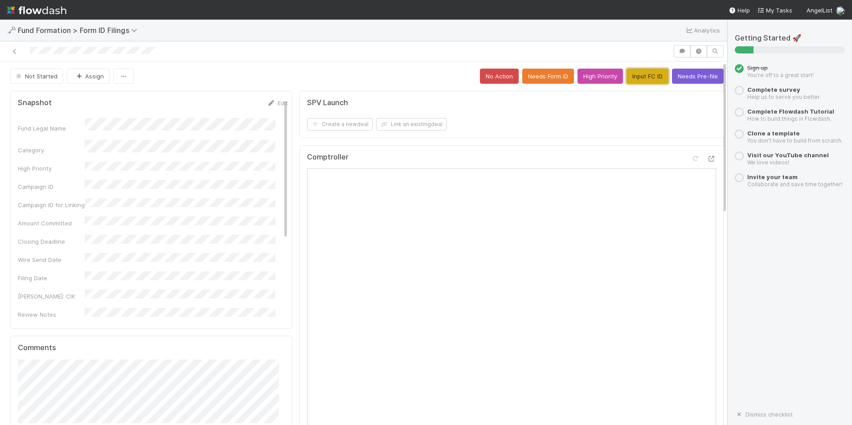
click at [626, 77] on button "Input FC ID" at bounding box center [647, 76] width 42 height 15
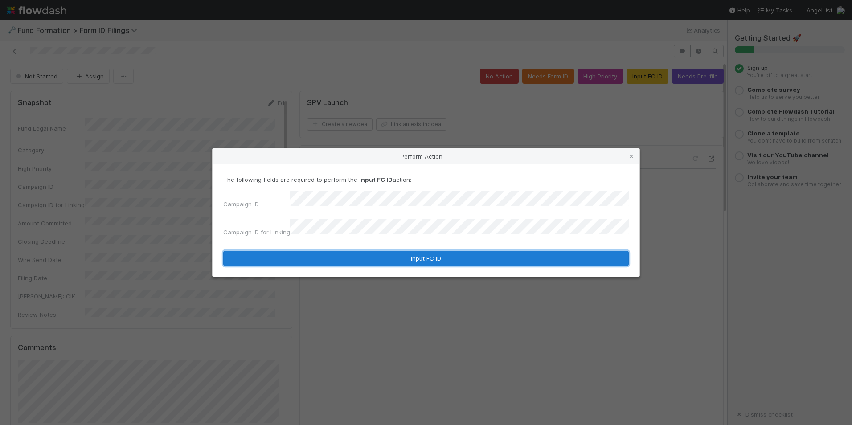
click at [432, 255] on button "Input FC ID" at bounding box center [425, 258] width 405 height 15
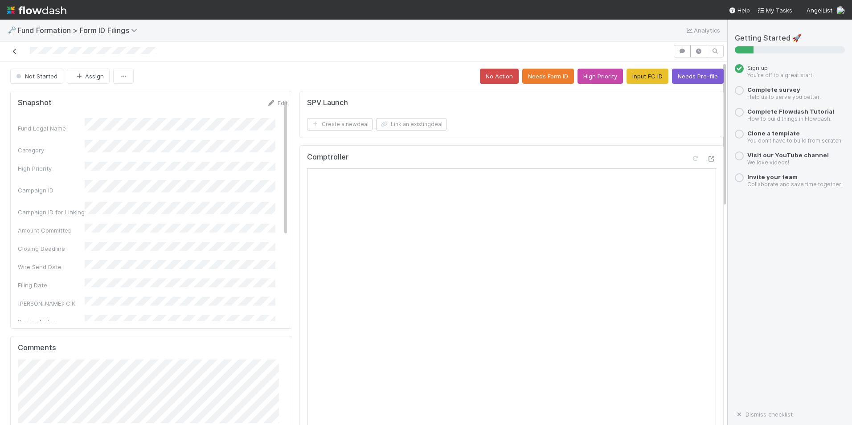
click at [12, 53] on icon at bounding box center [14, 52] width 9 height 6
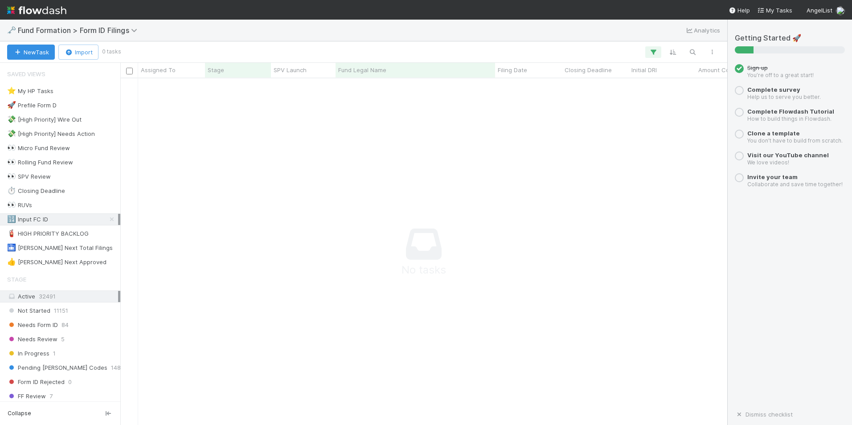
scroll to position [333, 600]
